Goal: Transaction & Acquisition: Purchase product/service

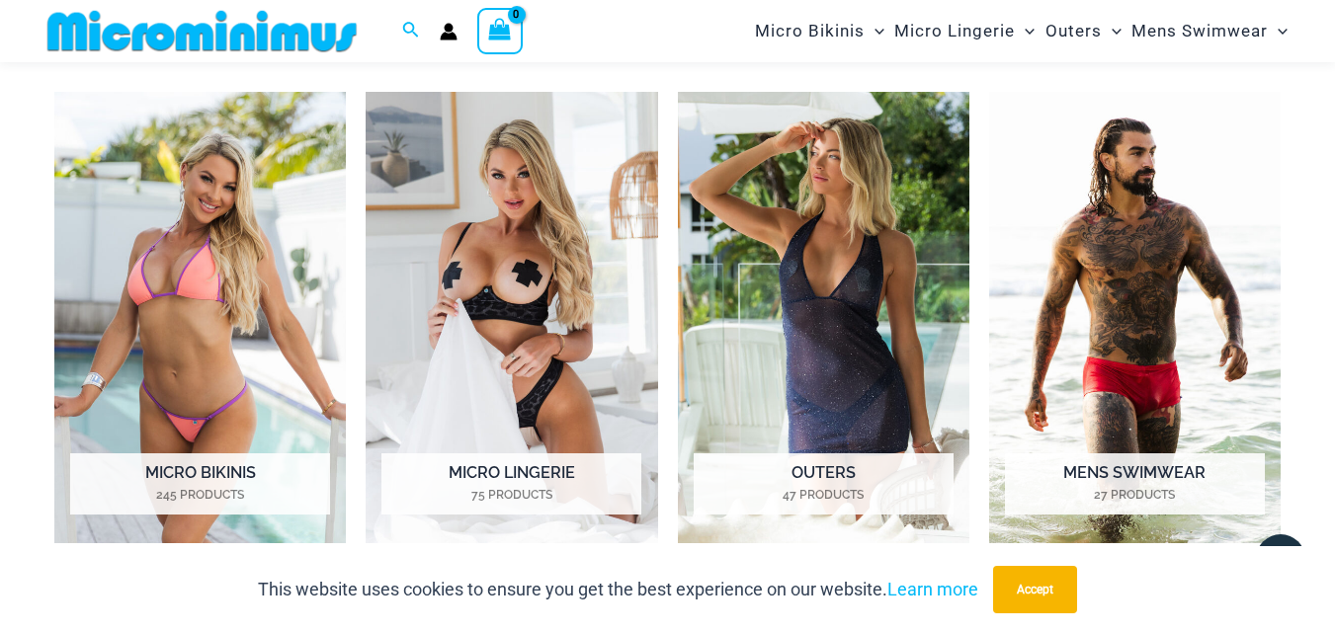
scroll to position [1368, 0]
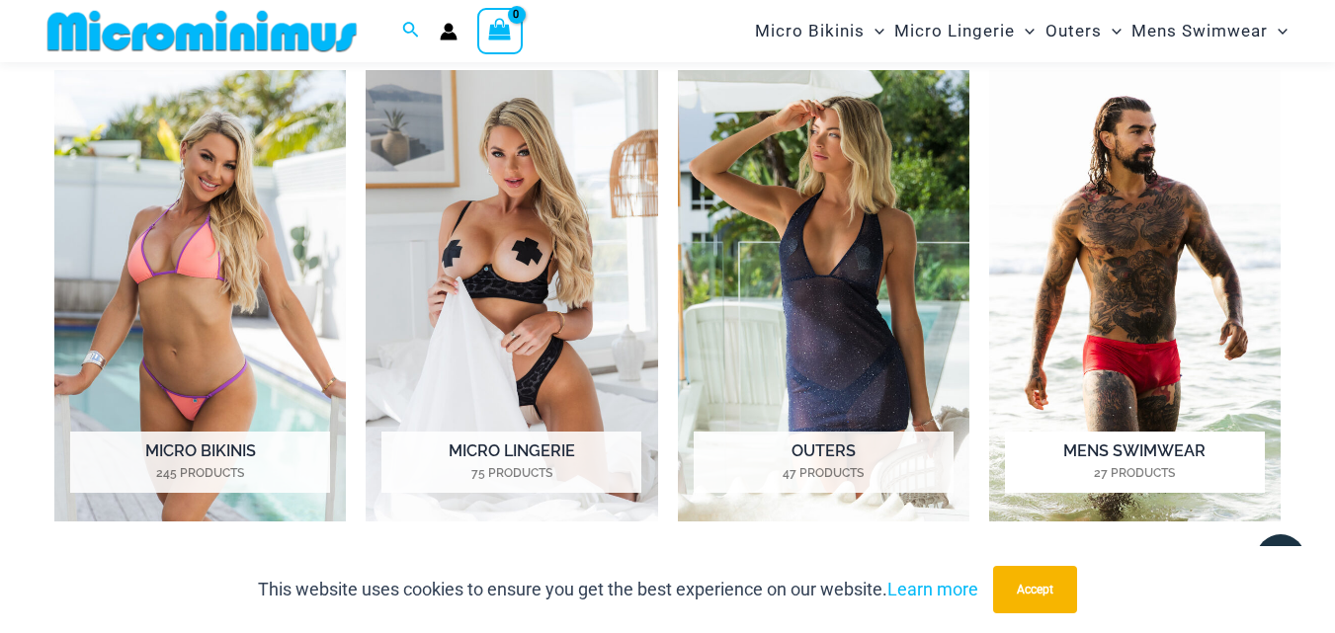
click at [1124, 442] on h2 "Mens Swimwear 27 Products" at bounding box center [1135, 462] width 260 height 61
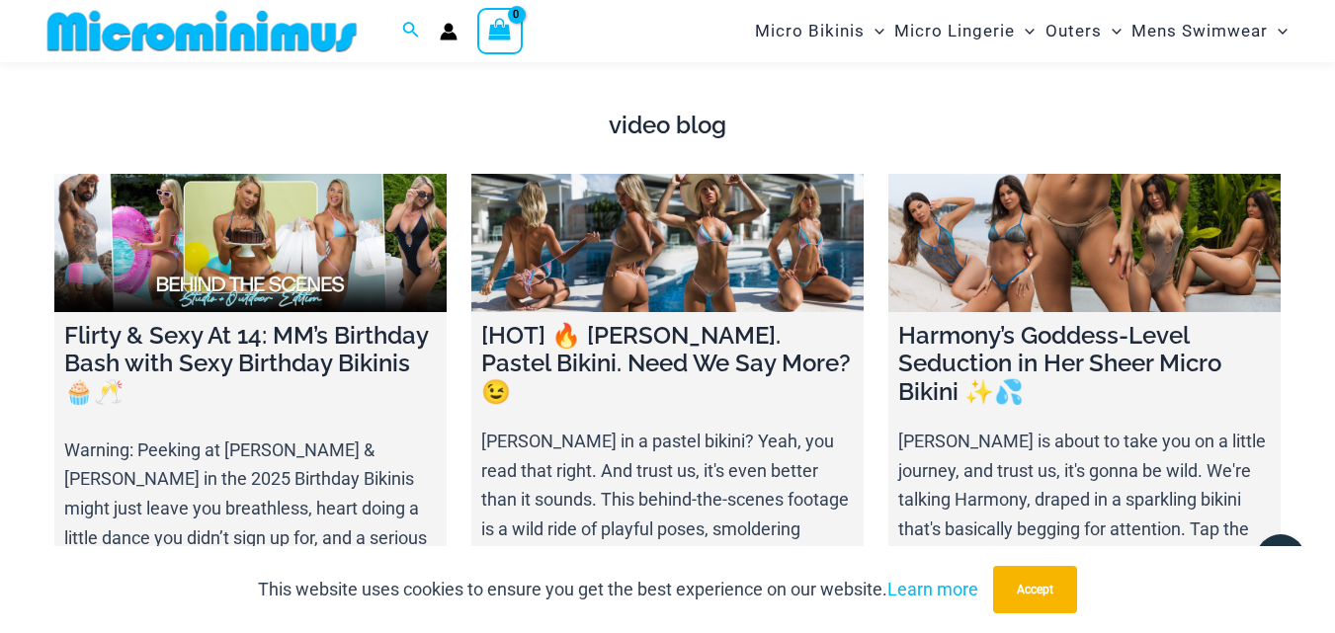
scroll to position [6603, 0]
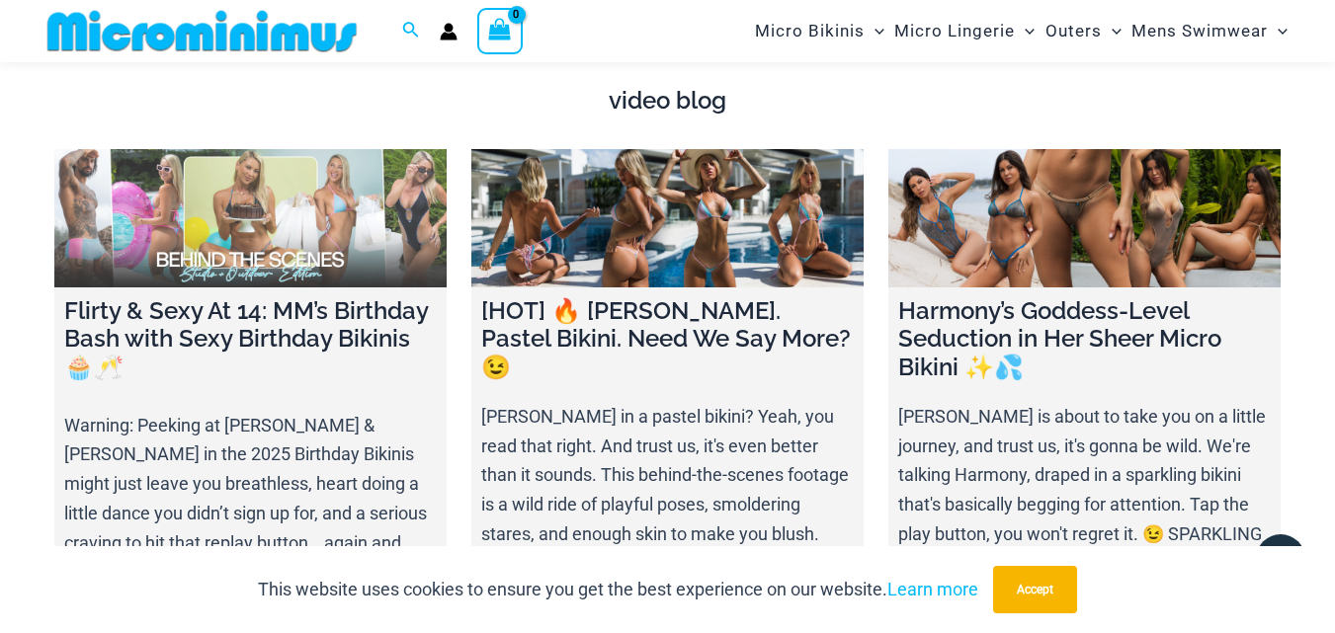
click at [265, 224] on link at bounding box center [250, 217] width 392 height 137
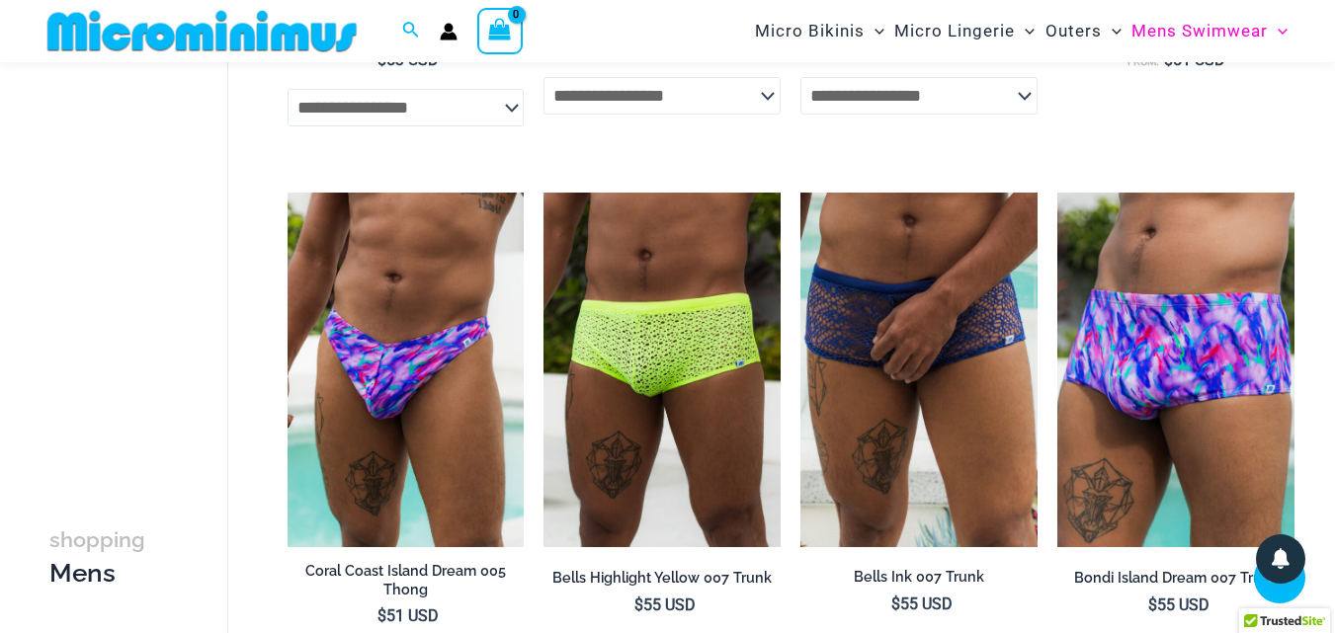
scroll to position [2453, 0]
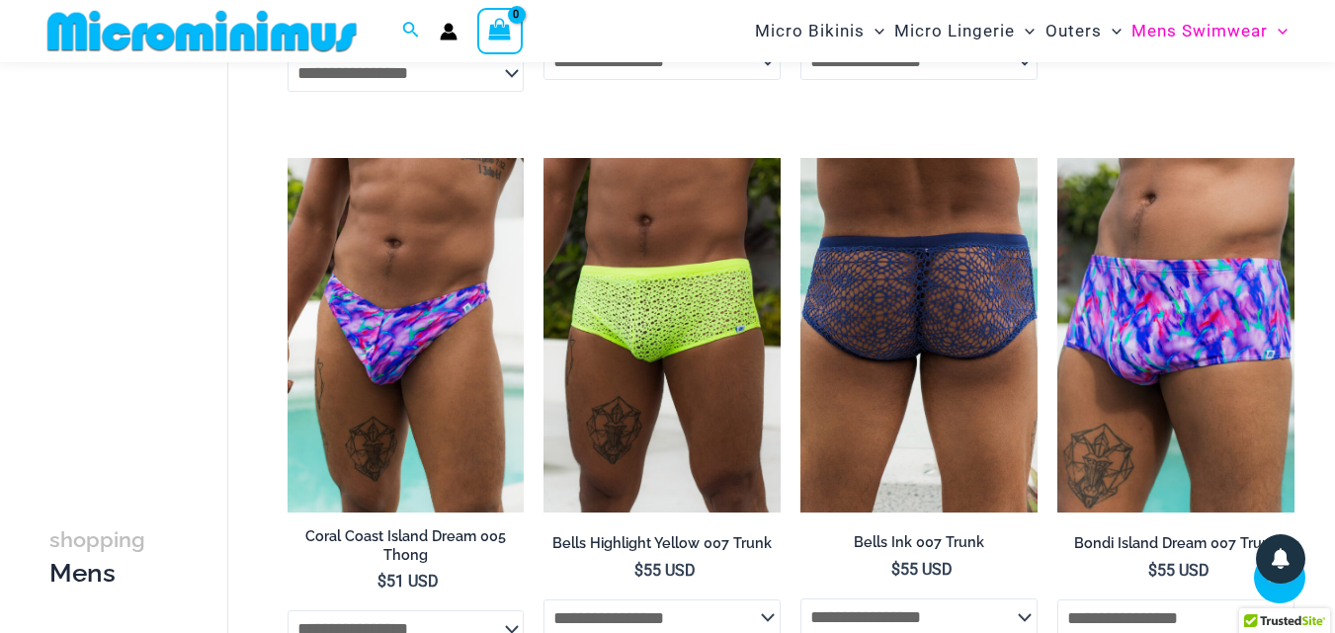
click at [930, 340] on img at bounding box center [918, 335] width 237 height 355
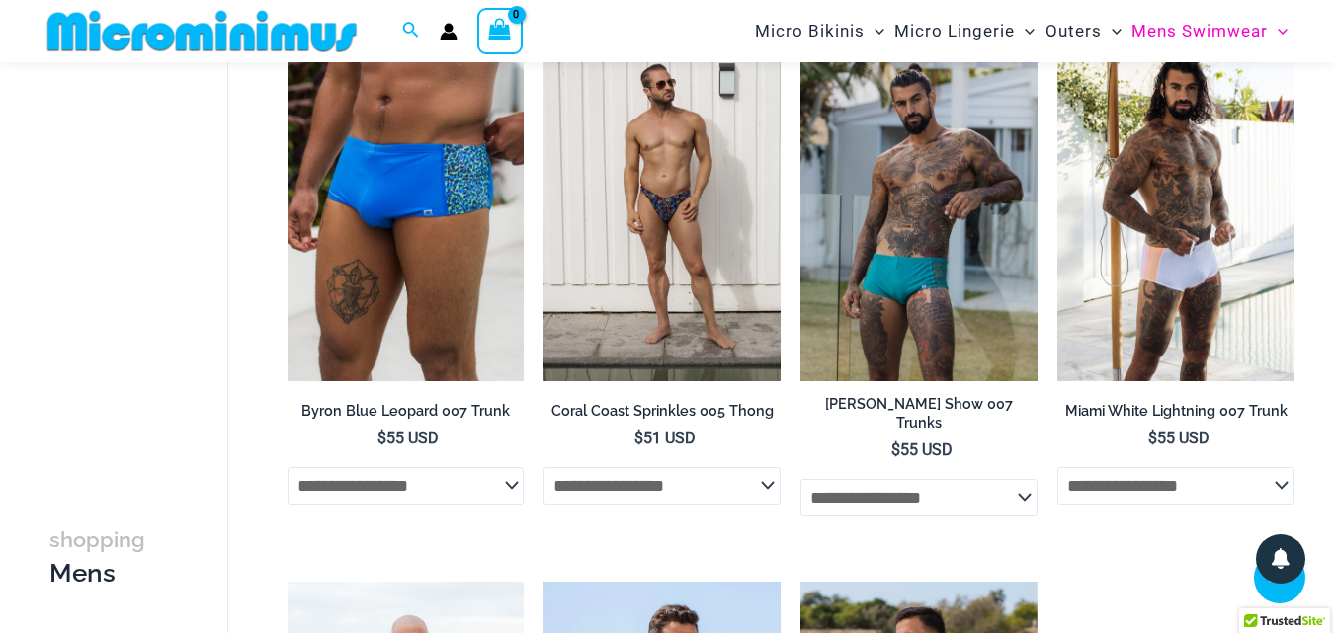
scroll to position [3144, 0]
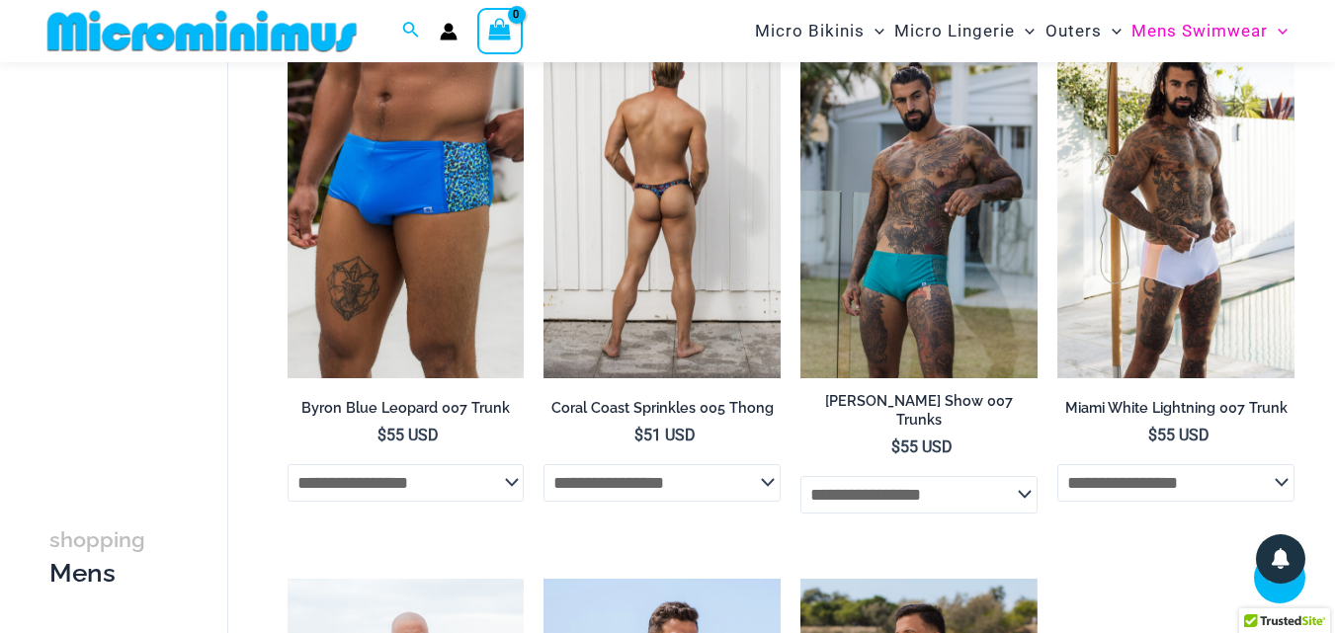
click at [592, 234] on img at bounding box center [661, 201] width 237 height 356
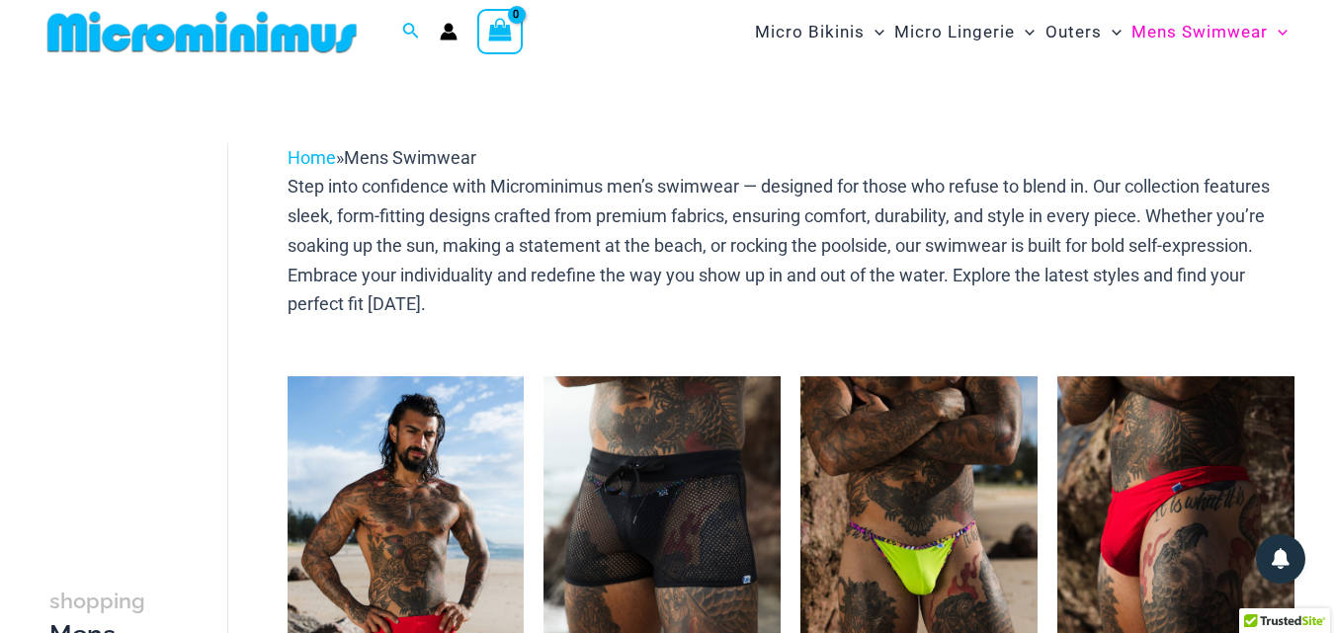
scroll to position [0, 0]
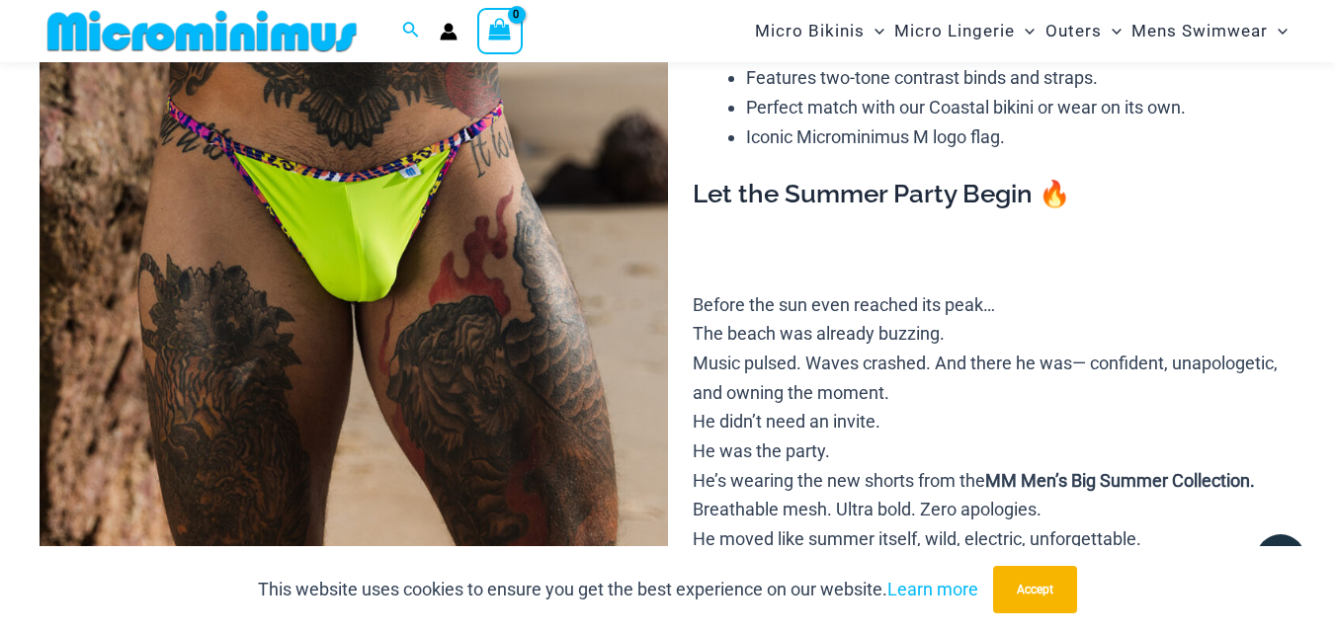
scroll to position [476, 0]
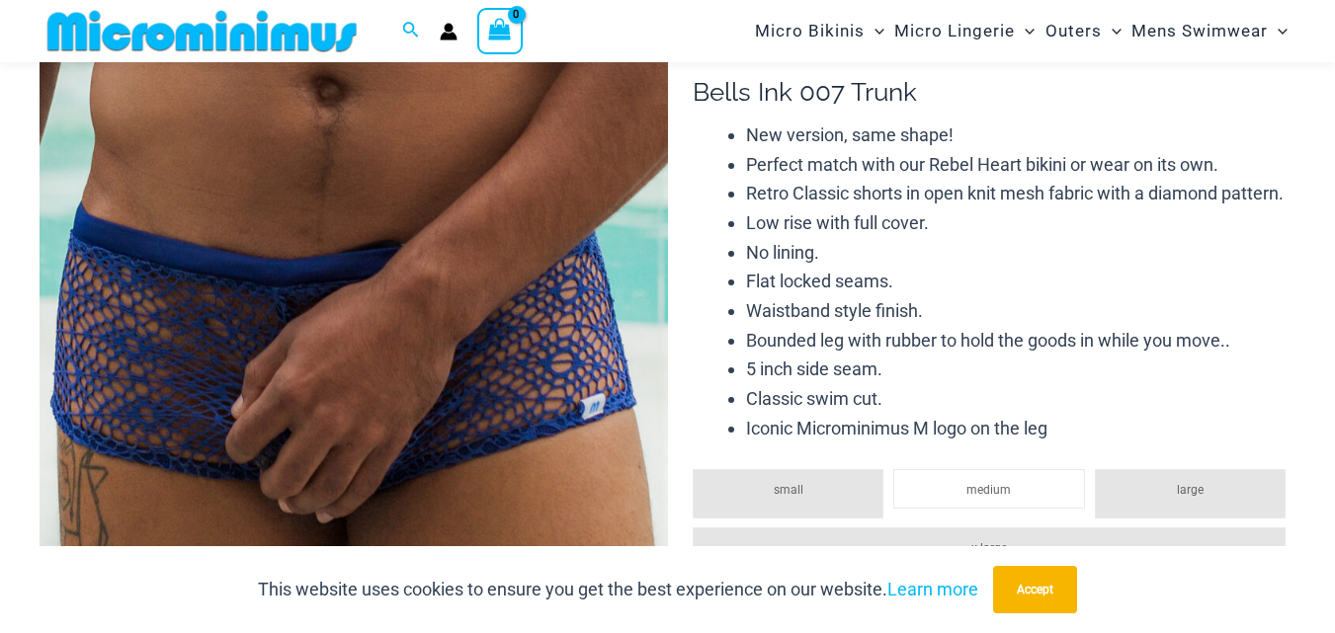
scroll to position [198, 0]
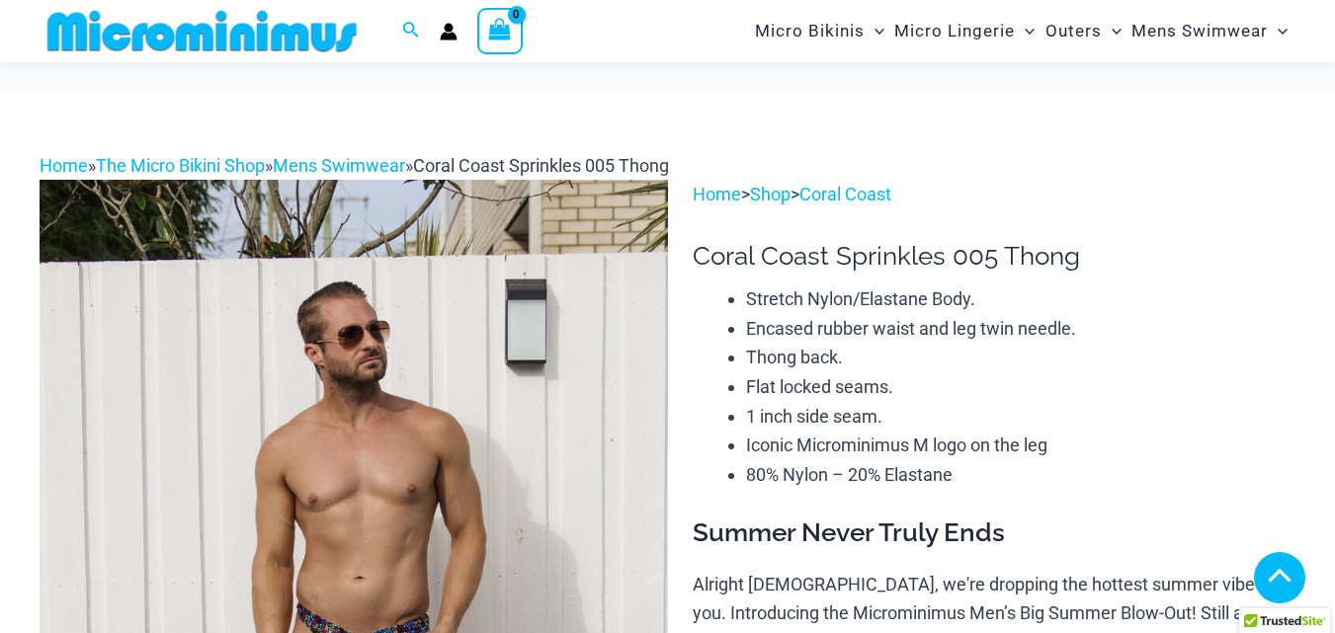
scroll to position [871, 0]
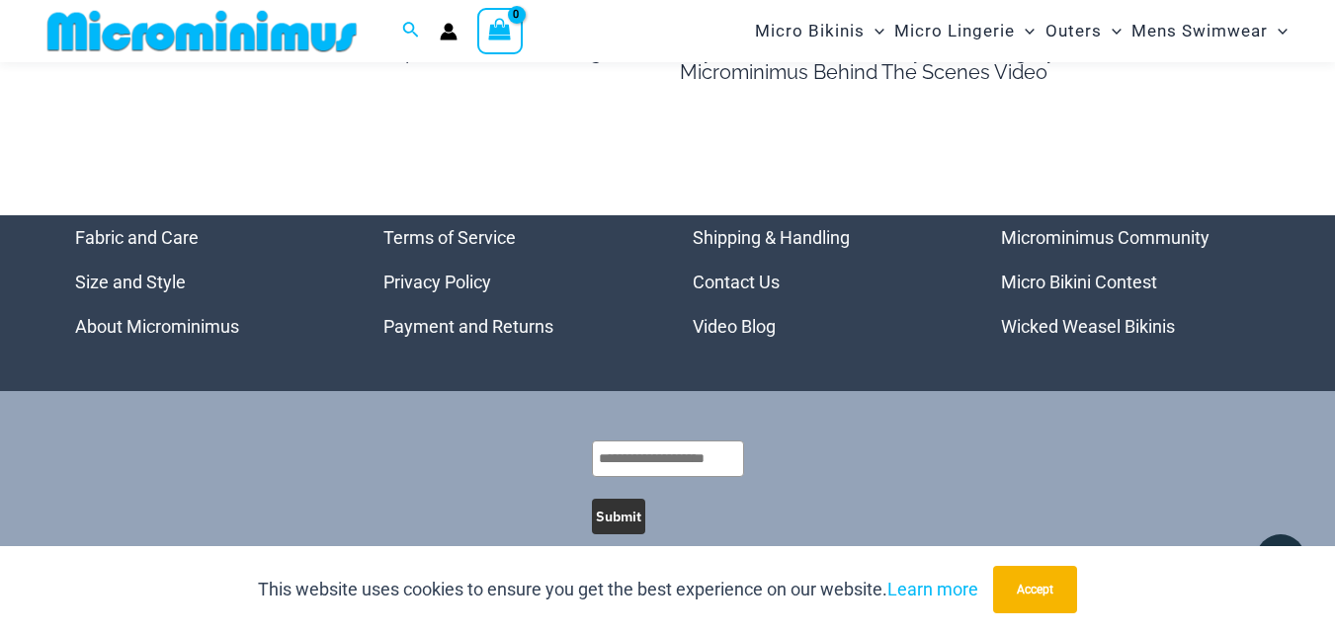
scroll to position [3139, 0]
